Goal: Information Seeking & Learning: Learn about a topic

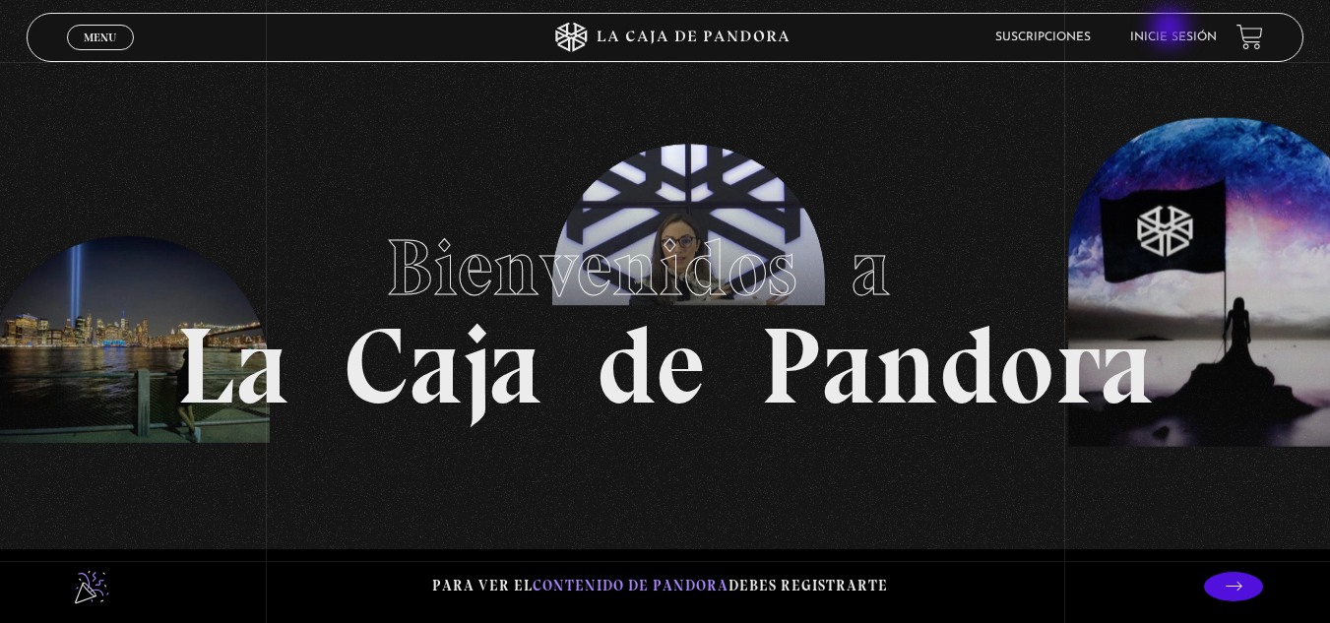
click at [1172, 30] on li "Inicie sesión" at bounding box center [1173, 37] width 87 height 31
click at [1216, 36] on link "Inicie sesión" at bounding box center [1173, 38] width 87 height 12
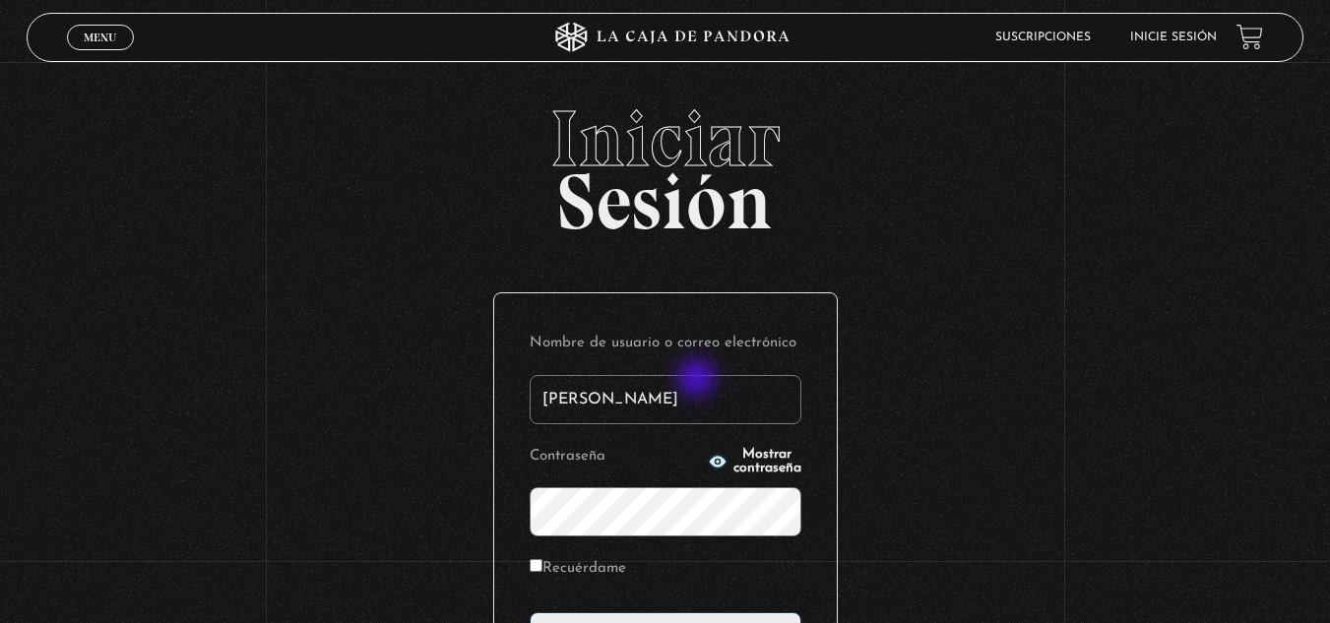
type input "Glenda"
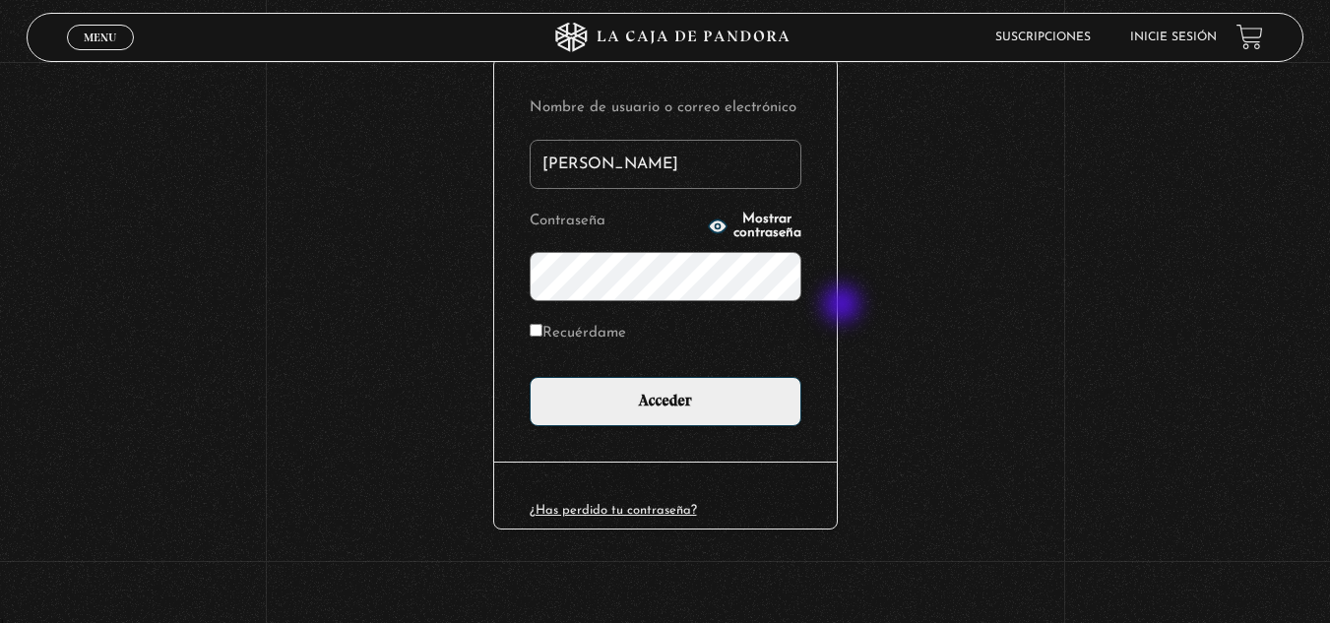
scroll to position [240, 0]
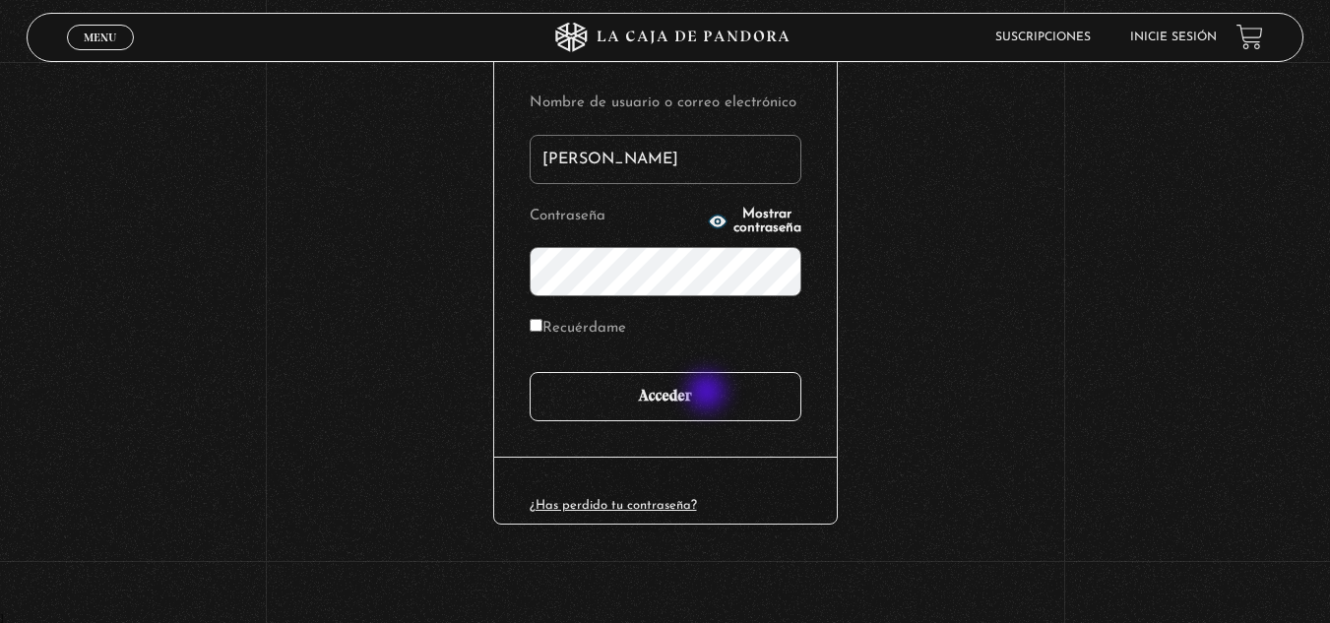
click at [709, 393] on input "Acceder" at bounding box center [666, 396] width 272 height 49
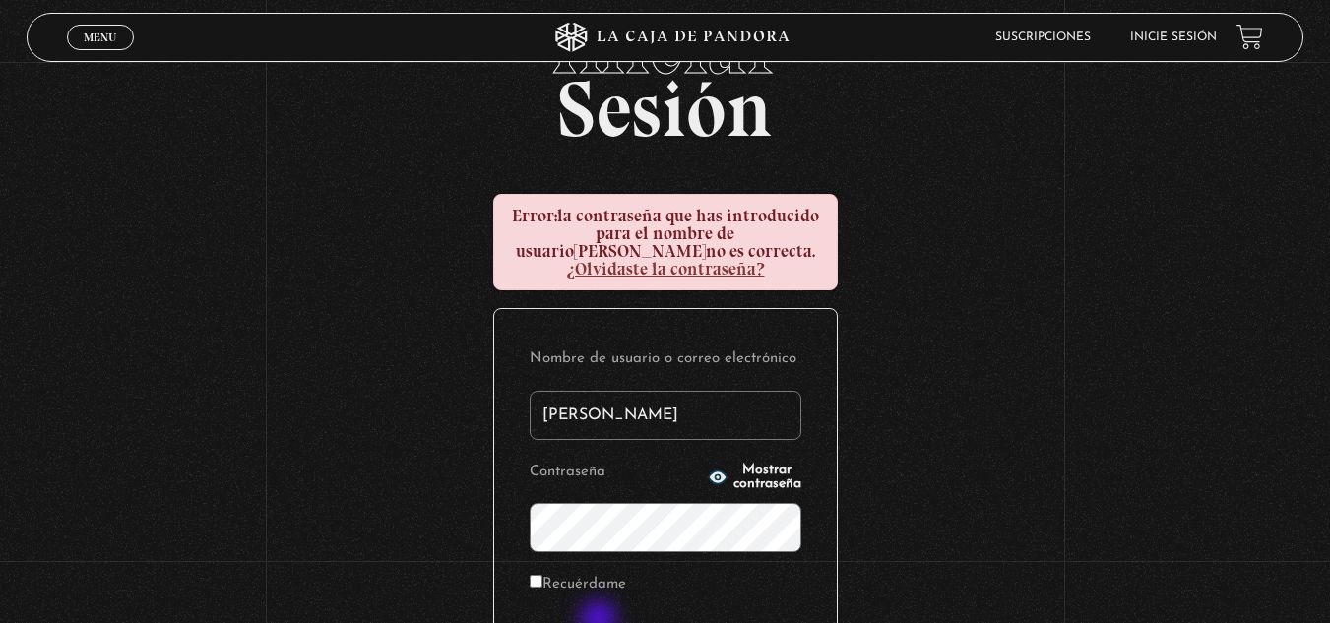
scroll to position [197, 0]
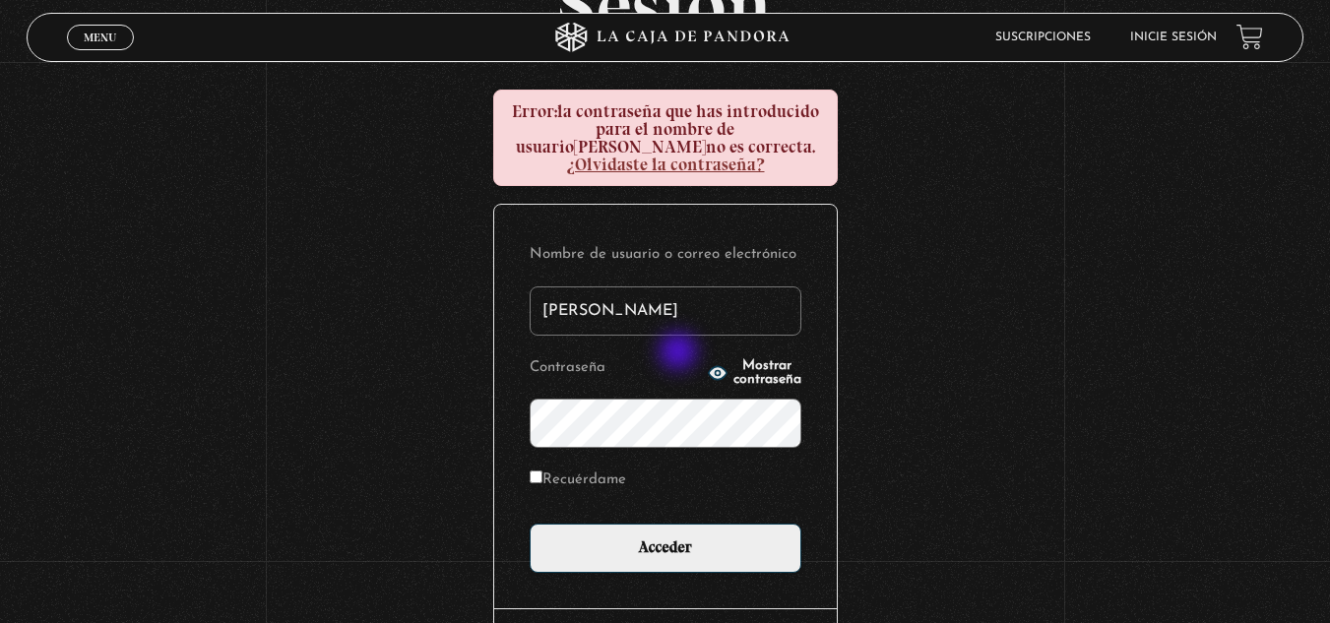
click at [708, 363] on icon "button" at bounding box center [718, 373] width 20 height 20
click at [442, 365] on div "Iniciar Sesión Error: la contraseña que has introducido para el nombre de usuar…" at bounding box center [665, 334] width 1330 height 863
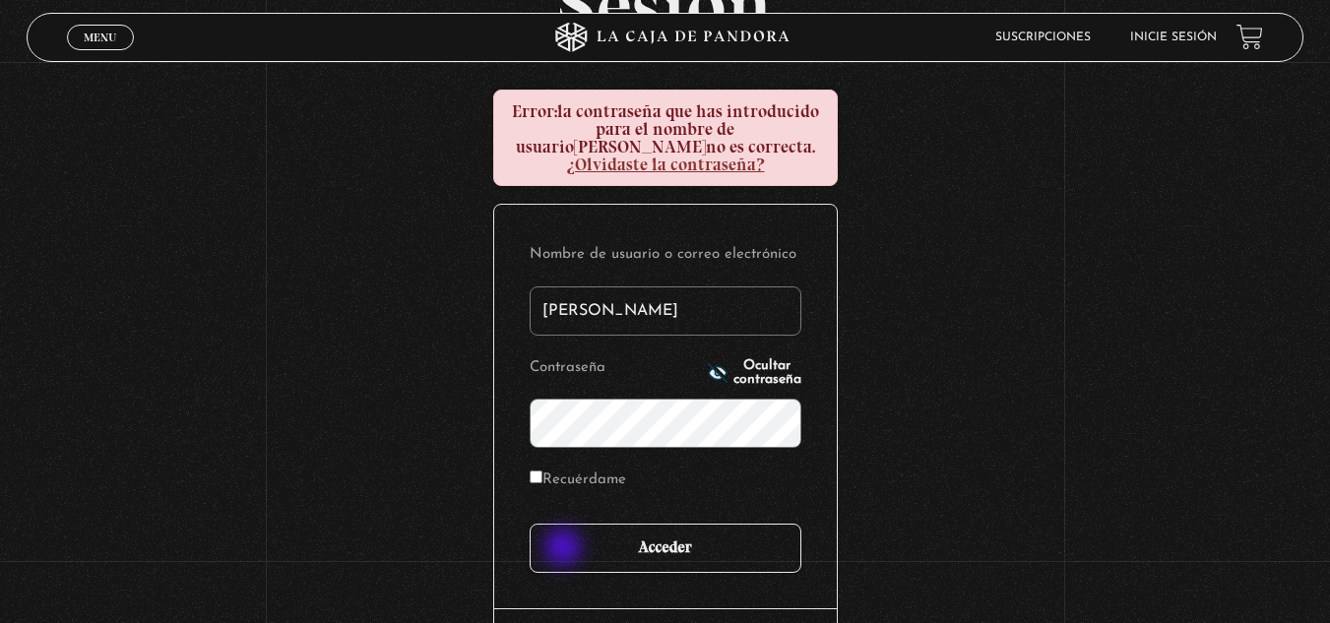
click at [565, 549] on input "Acceder" at bounding box center [666, 548] width 272 height 49
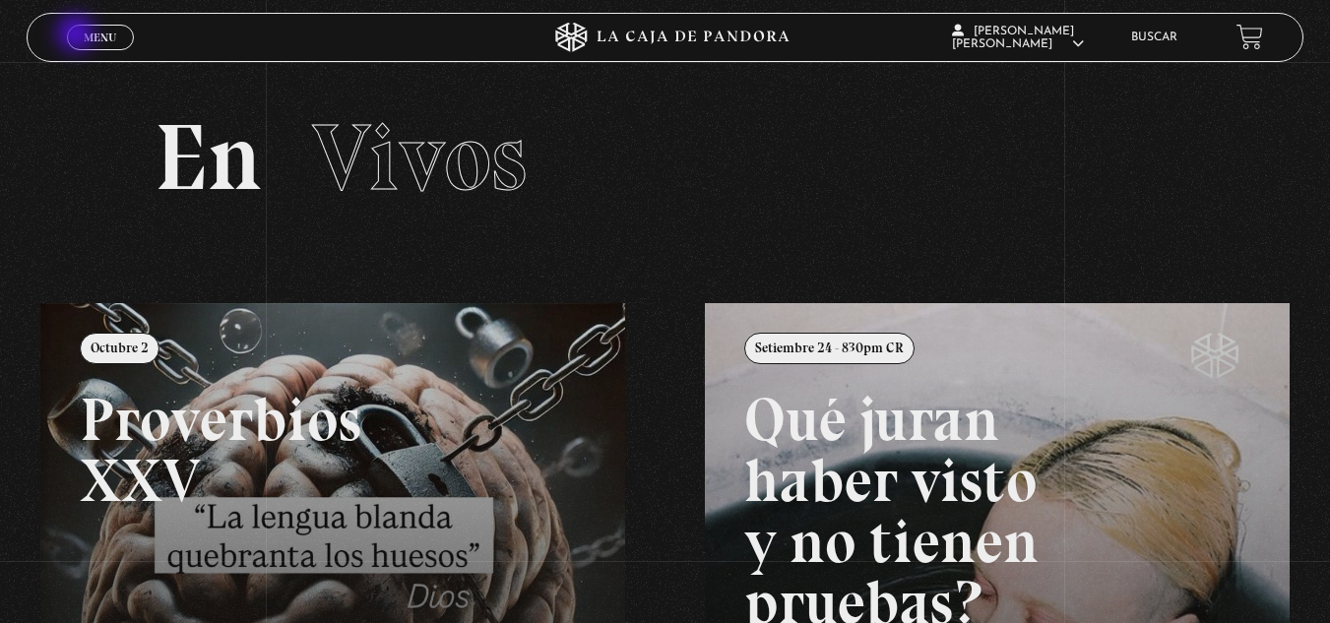
click at [80, 34] on link "Menu Cerrar" at bounding box center [100, 38] width 67 height 26
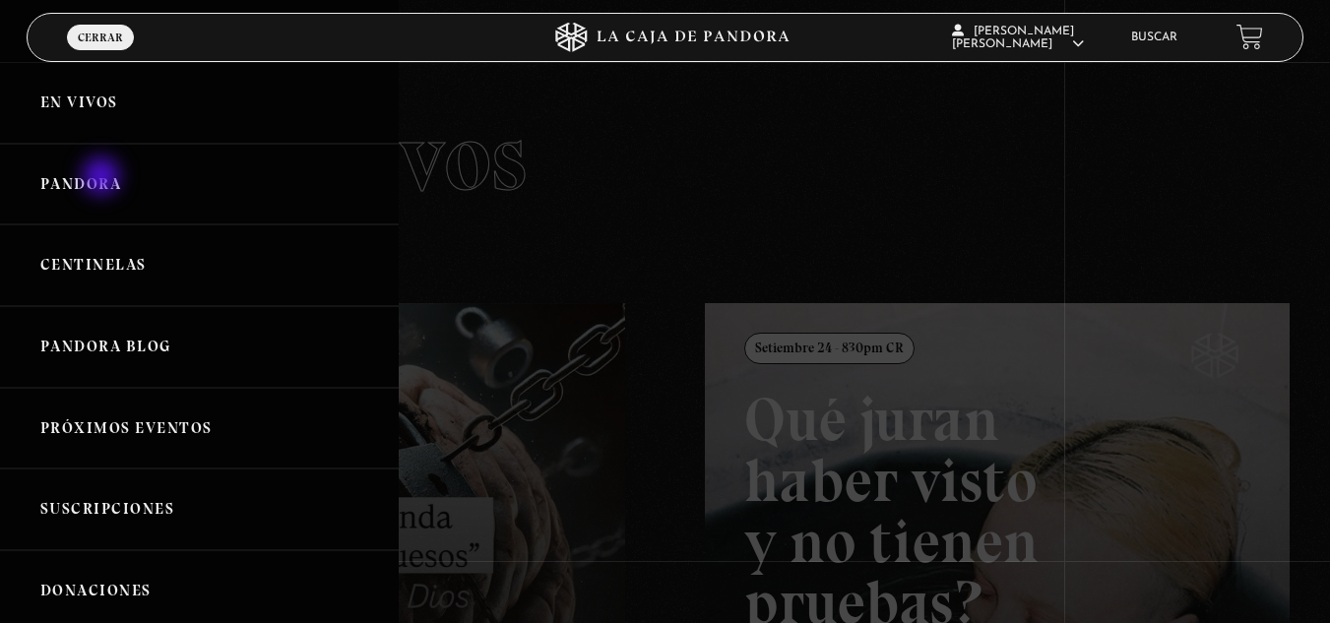
click at [103, 177] on link "Pandora" at bounding box center [199, 185] width 399 height 82
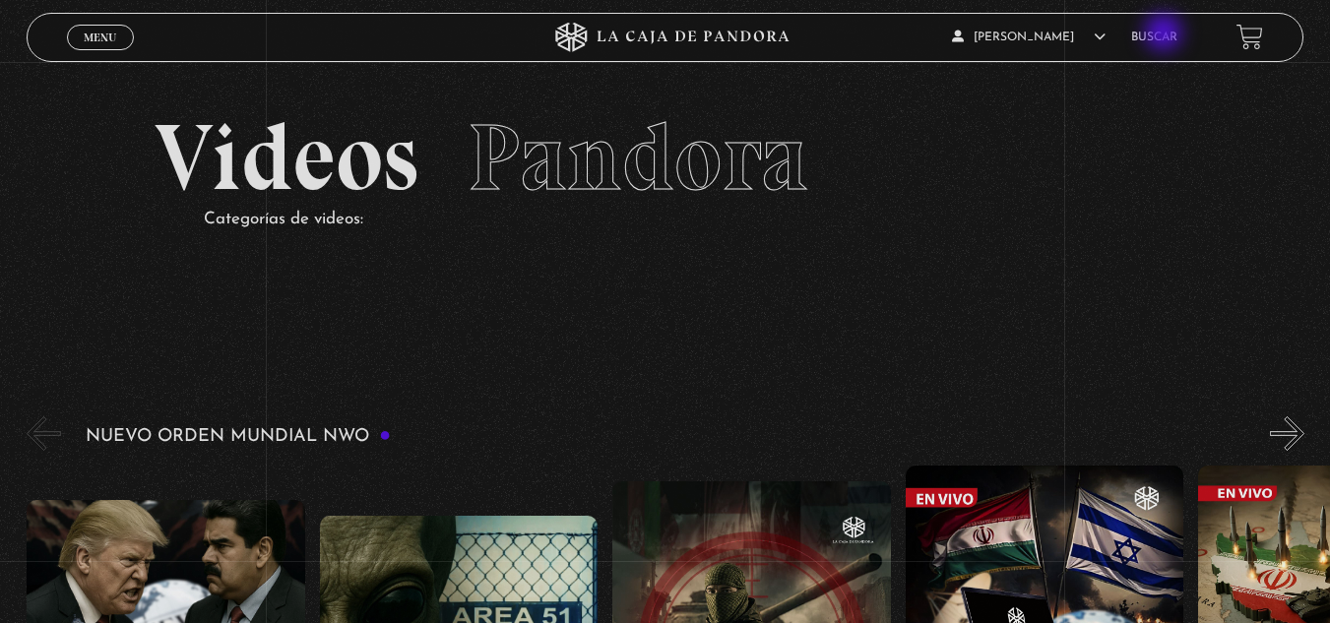
click at [1166, 34] on link "Buscar" at bounding box center [1154, 38] width 46 height 12
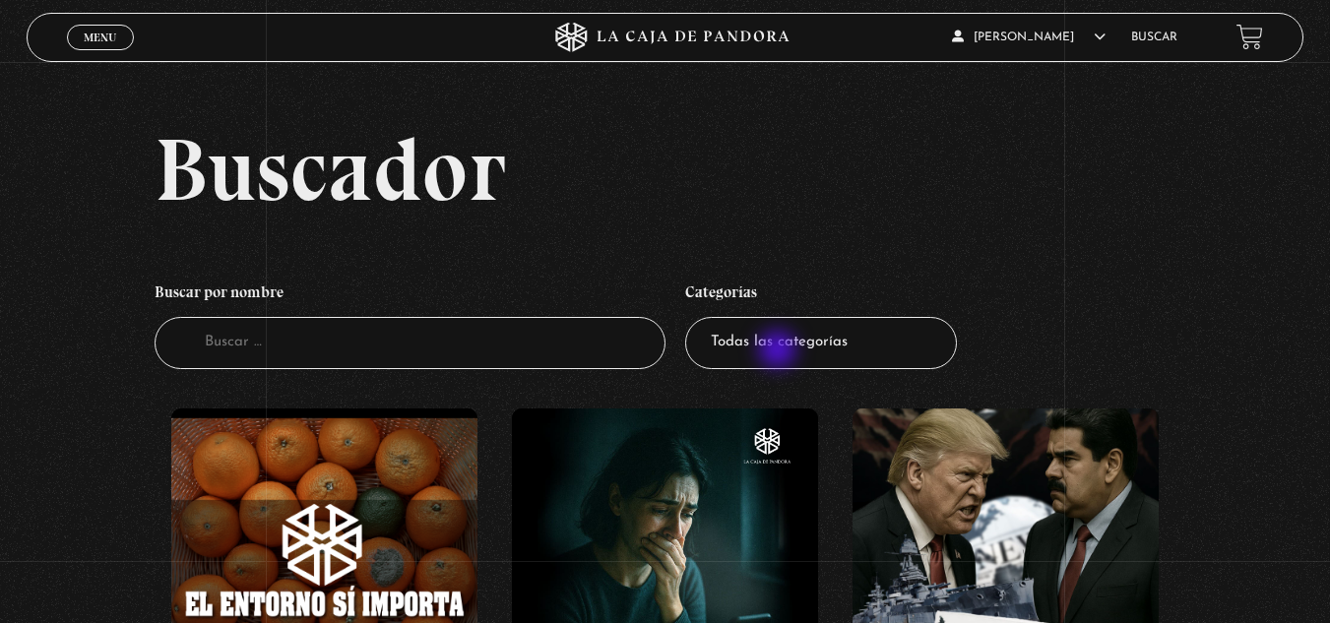
click at [782, 345] on select "Todas las categorías 11:11 Humanitario (1) Amo los [DATE] (4) Análisis de serie…" at bounding box center [821, 343] width 272 height 52
select select "nuevo-orden-mundial-nwo"
click at [692, 317] on select "Todas las categorías 11:11 Humanitario (1) Amo los [DATE] (4) Análisis de serie…" at bounding box center [821, 343] width 272 height 52
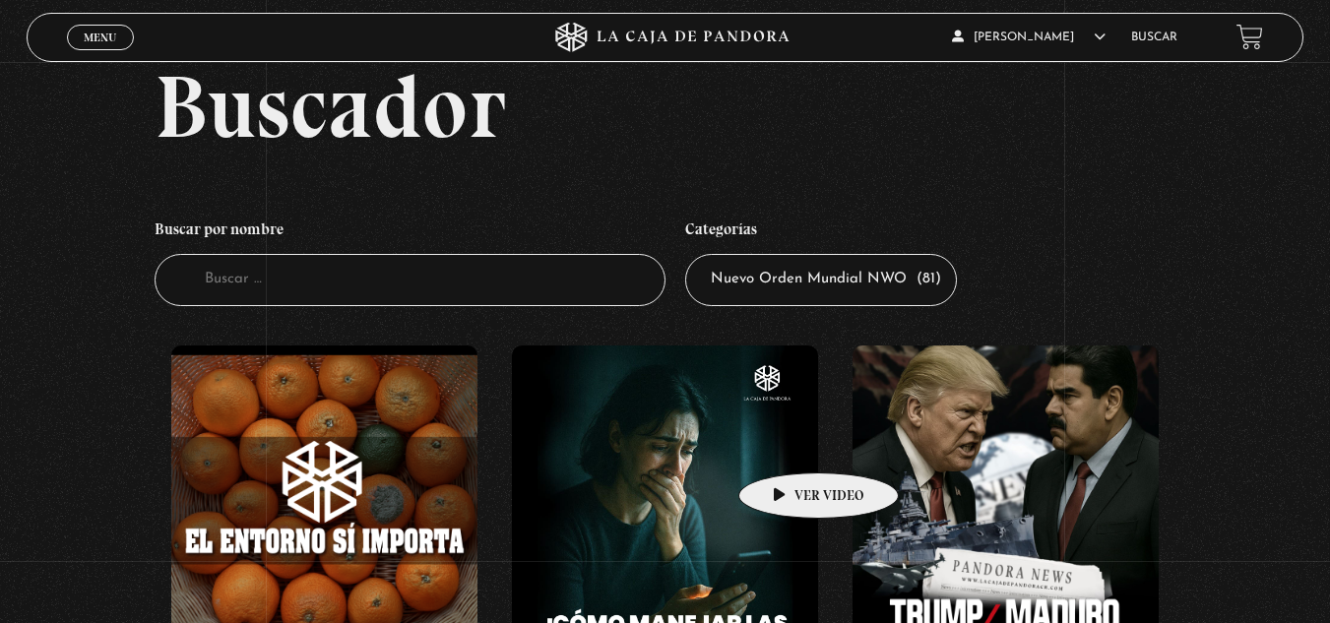
scroll to position [159, 0]
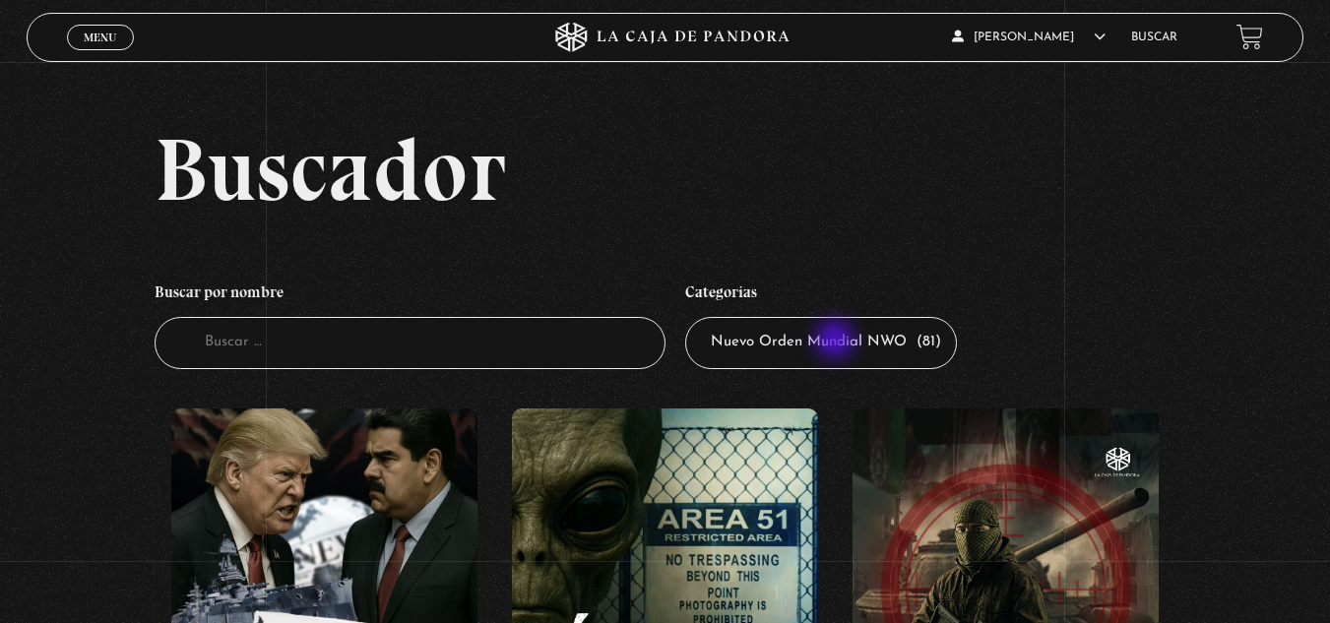
click at [837, 342] on select "Todas las categorías 11:11 Humanitario (1) Amo los [DATE] (4) Análisis de serie…" at bounding box center [821, 343] width 272 height 52
select select "paranormal"
click at [692, 317] on select "Todas las categorías 11:11 Humanitario (1) Amo los [DATE] (4) Análisis de serie…" at bounding box center [821, 343] width 272 height 52
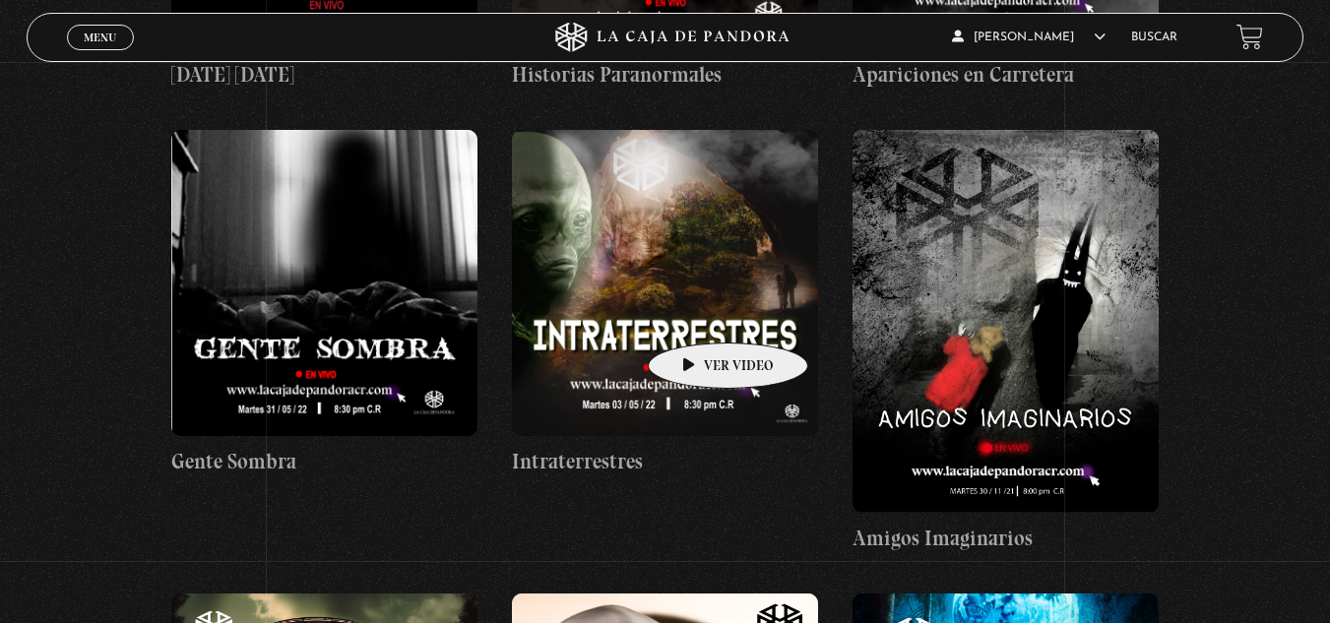
scroll to position [689, 0]
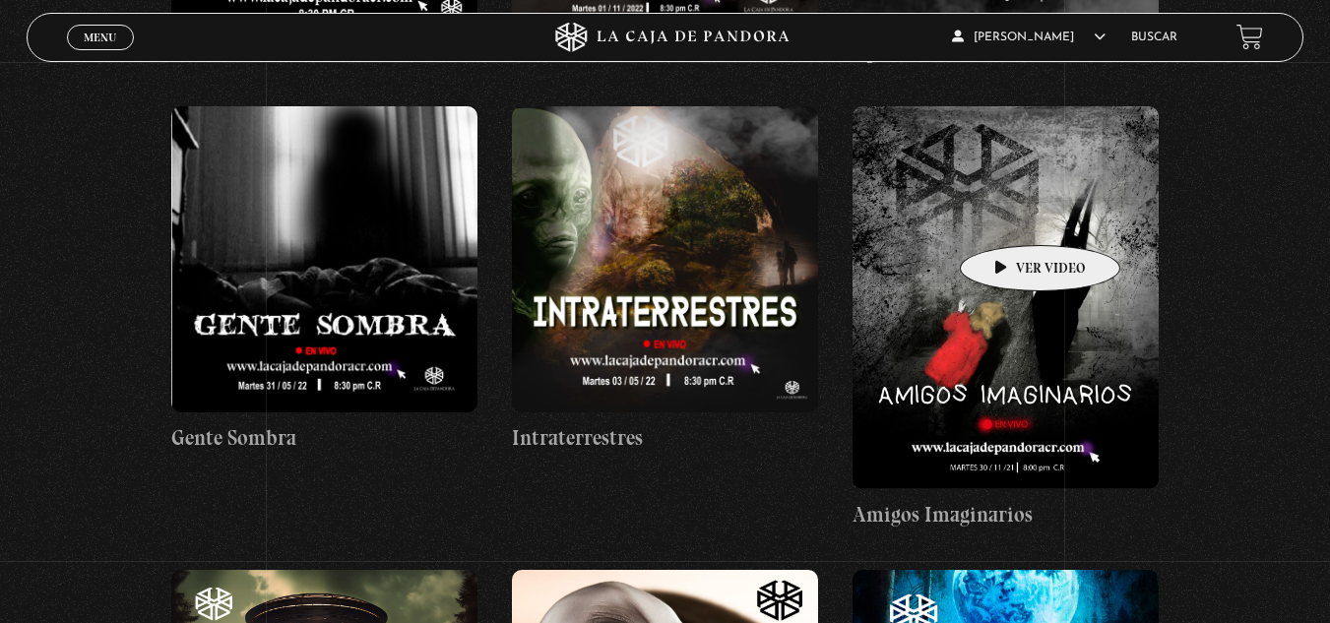
click at [1009, 216] on figure at bounding box center [1006, 297] width 306 height 383
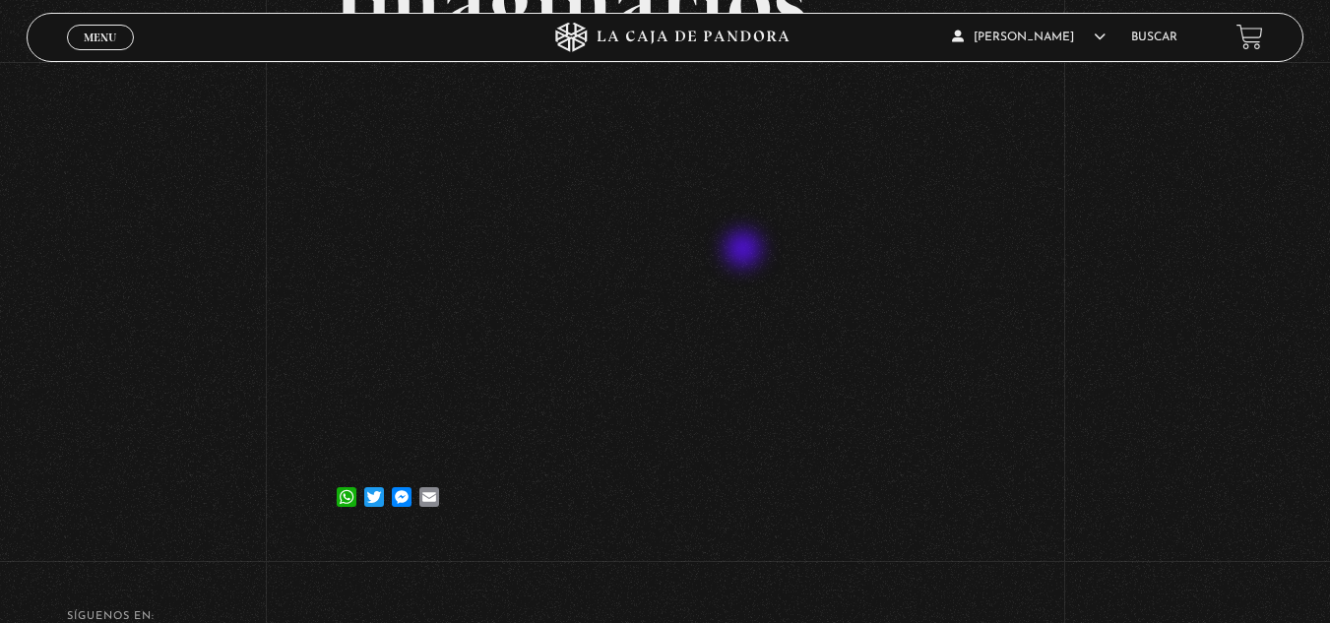
scroll to position [295, 0]
